Goal: Information Seeking & Learning: Learn about a topic

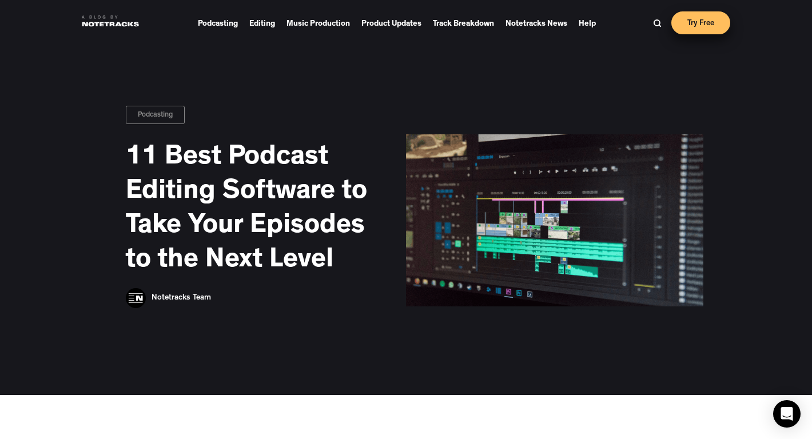
click at [684, 22] on link "Try Free" at bounding box center [701, 22] width 59 height 23
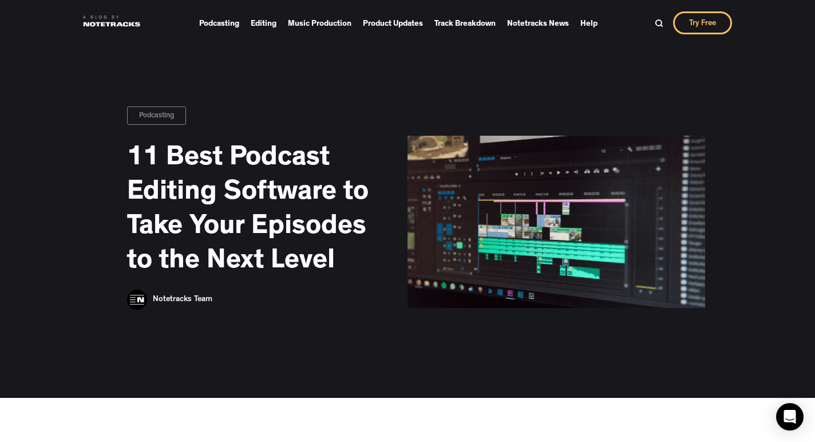
click at [531, 49] on div "Podcasting 11 Best Podcast Editing Software to Take Your Episodes to the Next L…" at bounding box center [407, 199] width 815 height 398
click at [693, 28] on link "Try Free" at bounding box center [702, 22] width 59 height 23
click at [214, 24] on link "Podcasting" at bounding box center [219, 23] width 40 height 17
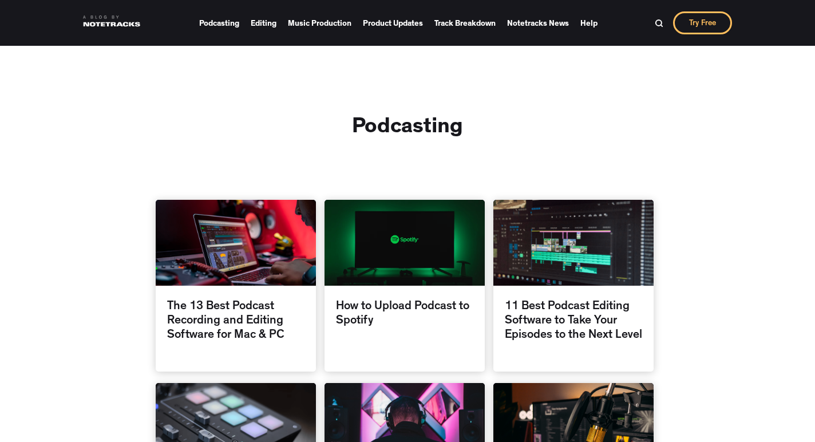
scroll to position [349, 0]
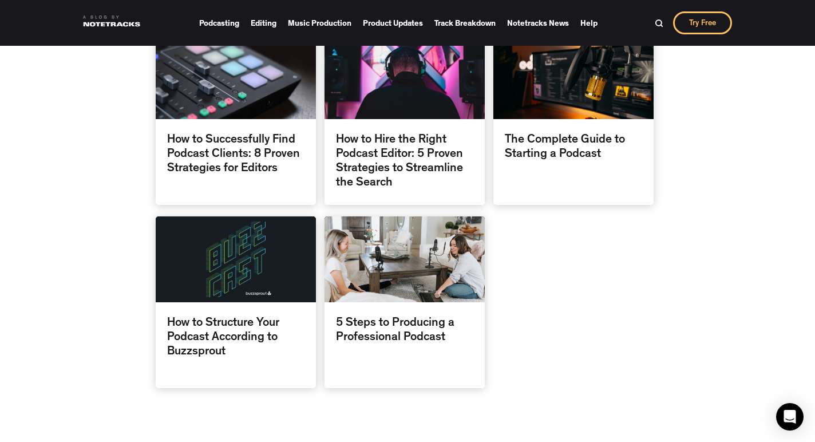
click at [261, 167] on div "How to Successfully Find Podcast Clients: 8 Proven Strategies for Editors" at bounding box center [236, 153] width 160 height 69
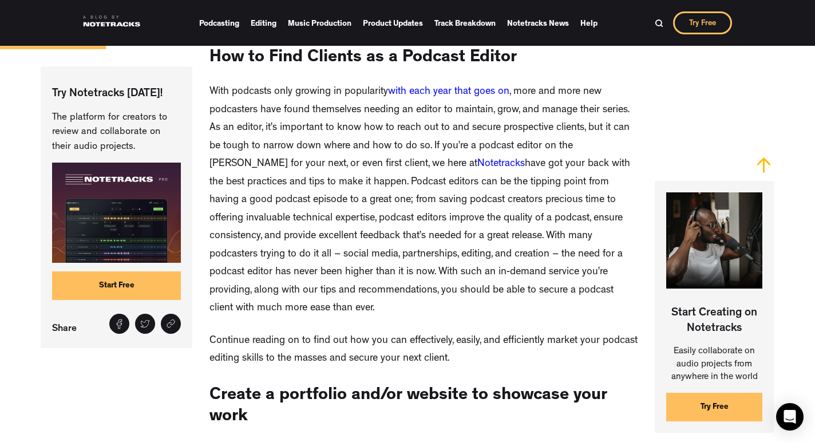
scroll to position [633, 0]
